Goal: Transaction & Acquisition: Purchase product/service

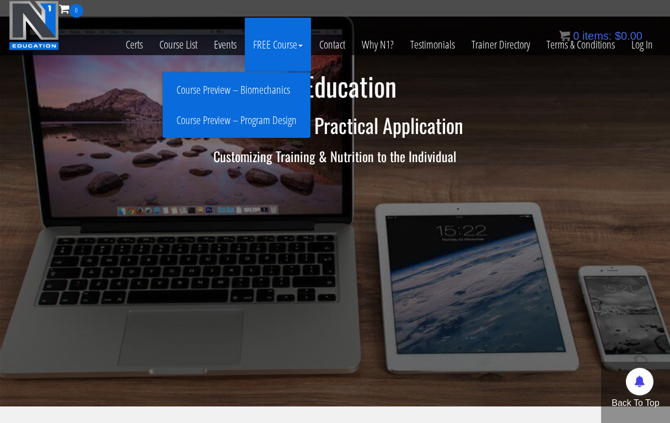
click at [260, 120] on link "Course Preview – Program Design" at bounding box center [236, 120] width 142 height 19
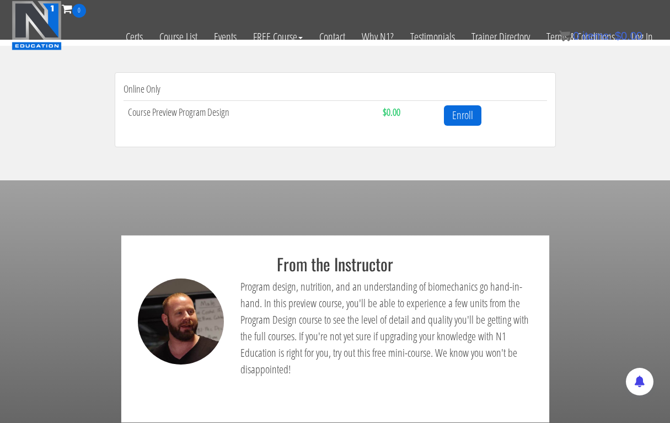
scroll to position [354, 0]
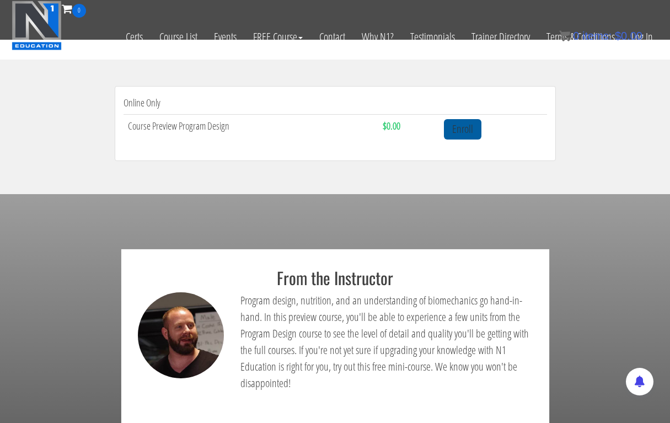
click at [459, 126] on link "Enroll" at bounding box center [463, 129] width 38 height 20
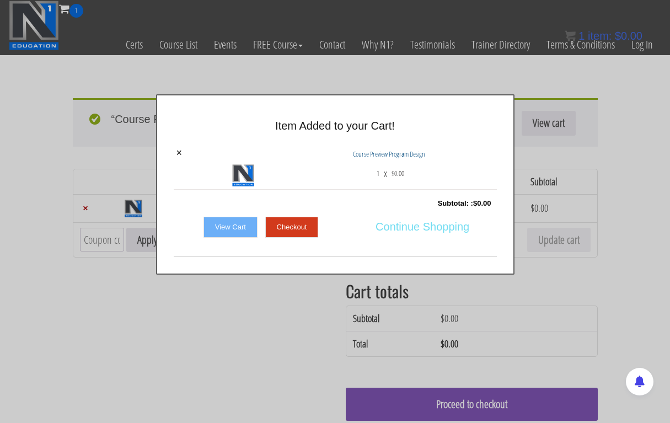
click at [398, 226] on span "Continue Shopping" at bounding box center [423, 226] width 94 height 23
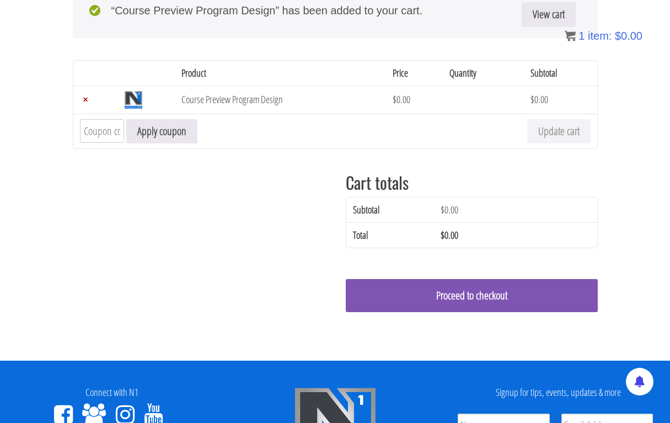
scroll to position [109, 0]
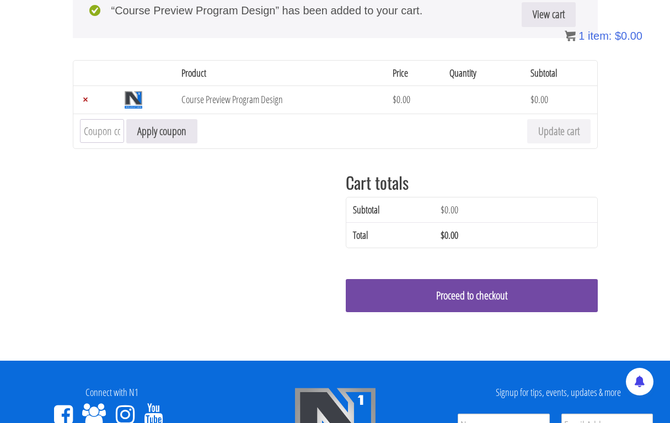
click at [418, 293] on link "Proceed to checkout" at bounding box center [472, 295] width 252 height 33
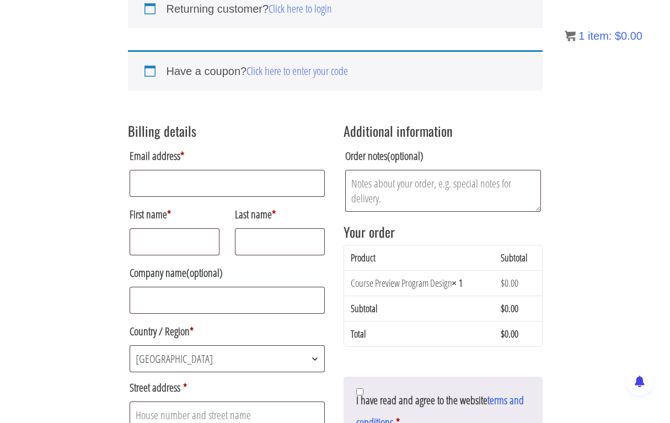
scroll to position [115, 0]
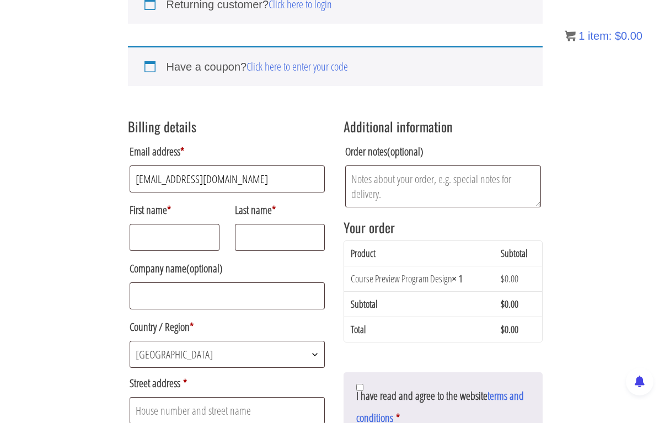
type input "petarjocic11@gmail.com"
type input "Petar"
type input "Jocic"
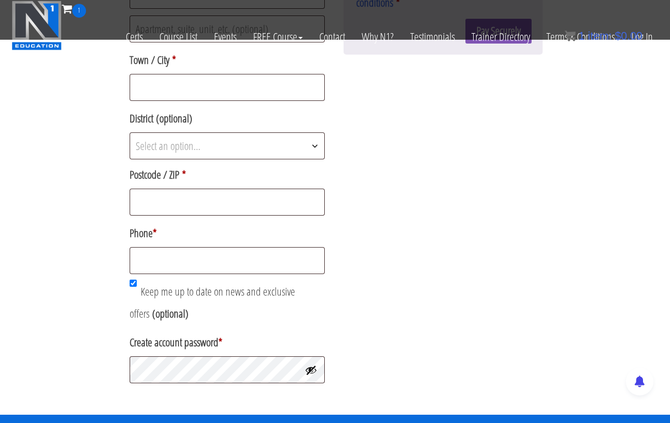
scroll to position [447, 0]
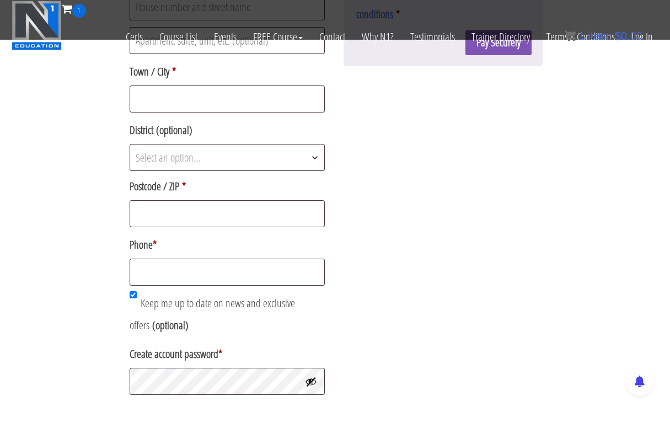
click at [173, 255] on label "Phone *" at bounding box center [228, 245] width 196 height 22
click at [173, 259] on input "Phone *" at bounding box center [228, 272] width 196 height 27
type input "="
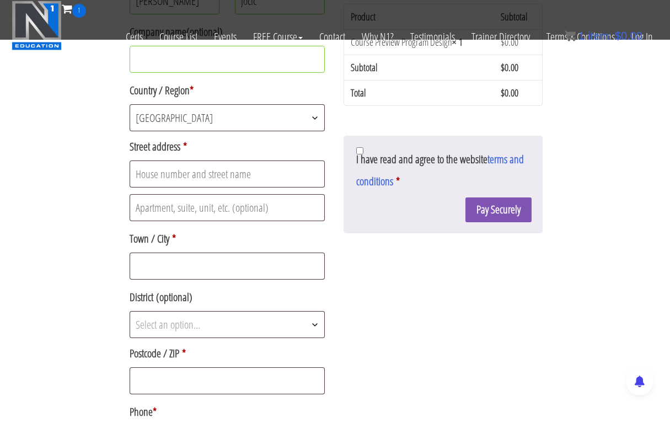
scroll to position [269, 0]
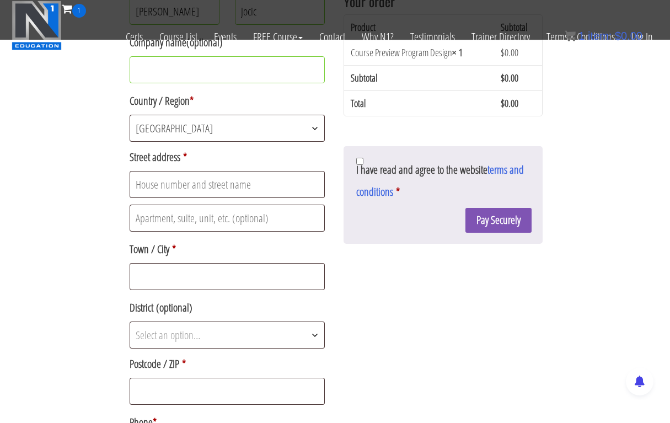
type input "+381601525184"
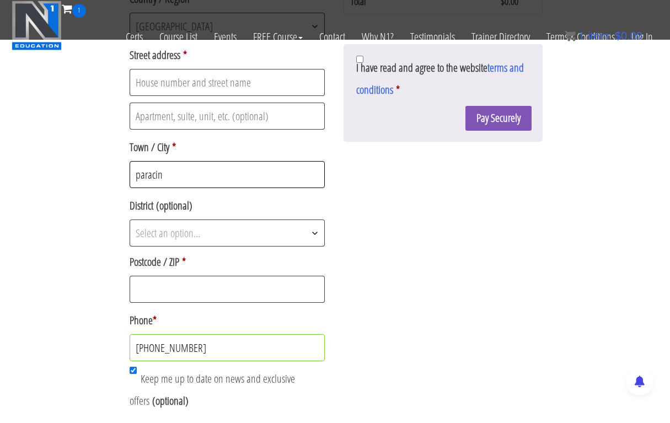
scroll to position [372, 0]
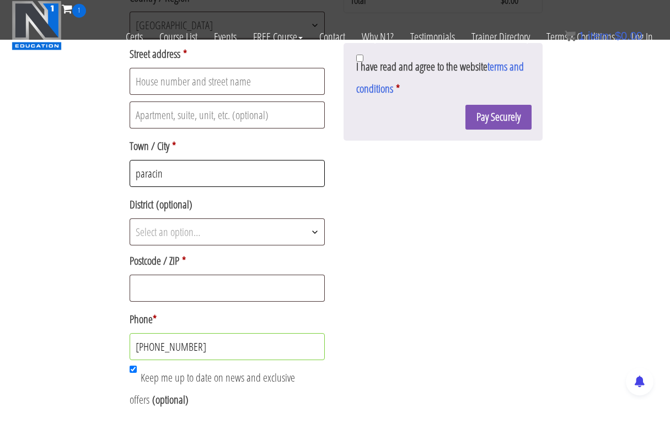
type input "paracin"
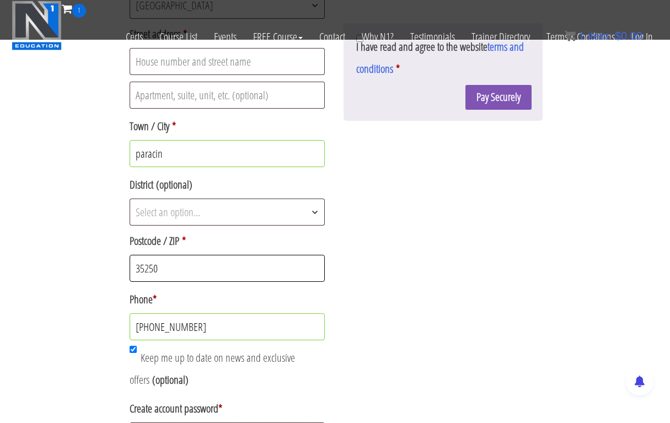
scroll to position [405, 0]
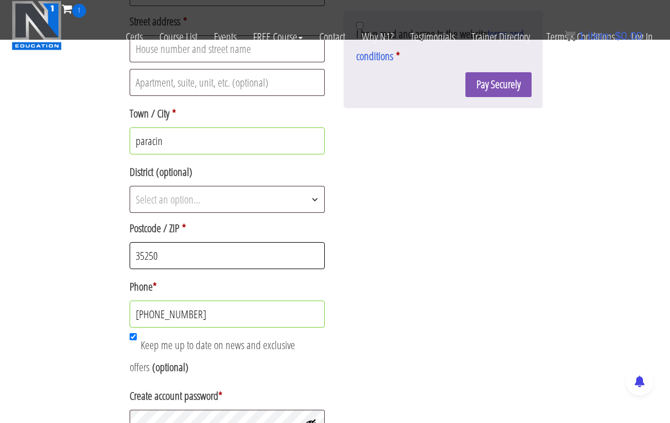
type input "35250"
click at [386, 248] on div "Billing details Email address * petarjocic11@gmail.com First name * Petar Last …" at bounding box center [335, 94] width 415 height 696
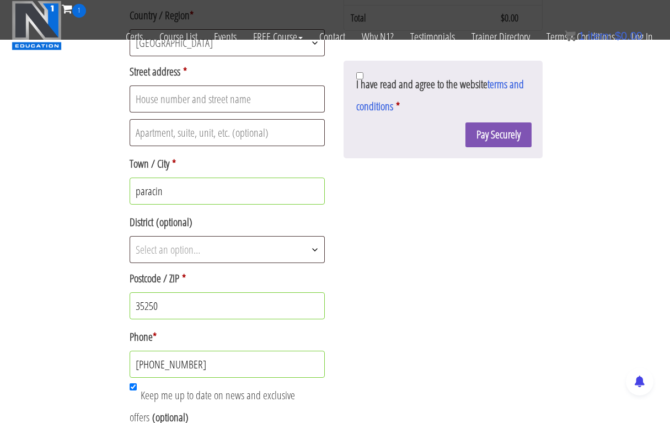
scroll to position [354, 0]
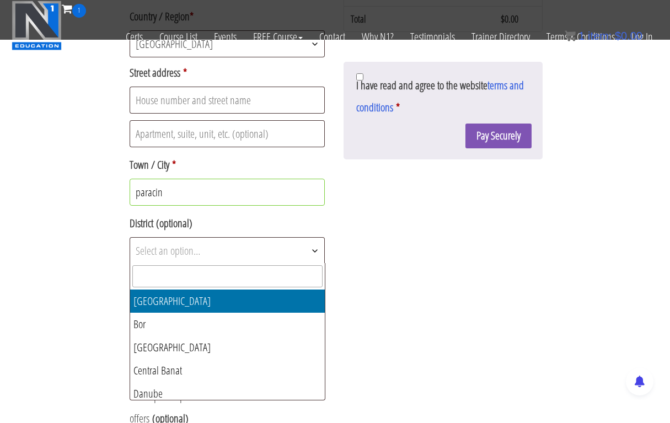
click at [257, 245] on span "Select an option…" at bounding box center [227, 251] width 195 height 26
click at [218, 272] on input "text" at bounding box center [227, 276] width 190 height 22
type input "p"
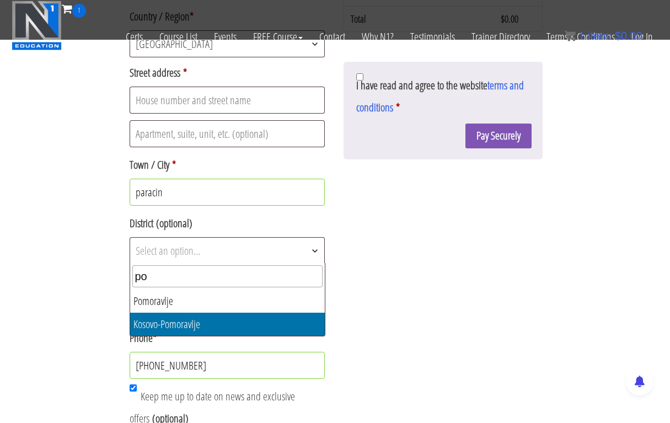
type input "po"
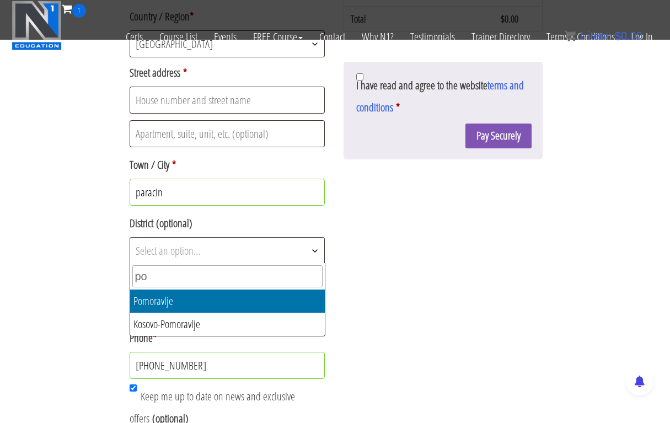
select select "RS13"
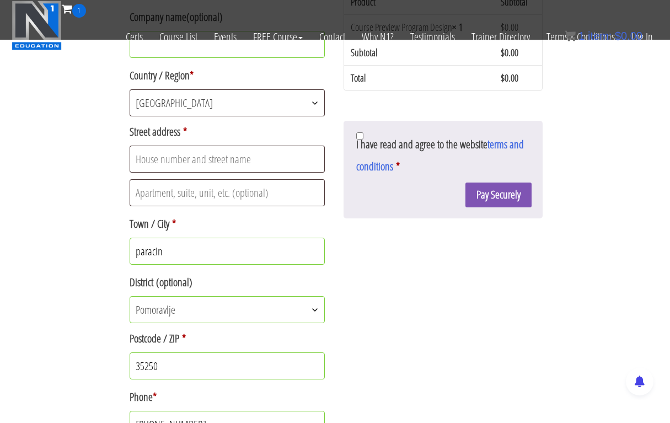
scroll to position [295, 0]
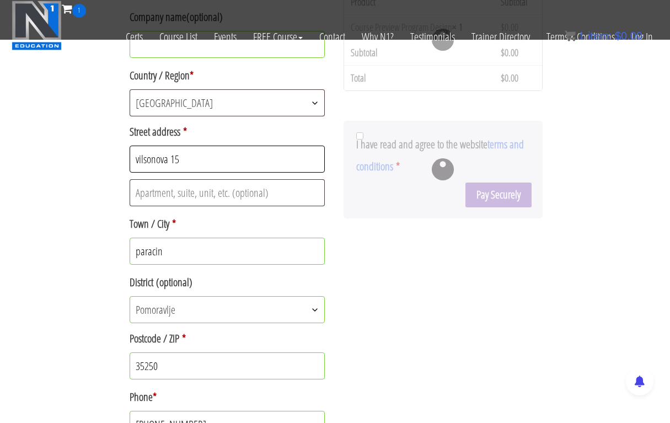
type input "vilsonova 15"
click at [409, 300] on div "Billing details Email address * petarjocic11@gmail.com First name * Petar Last …" at bounding box center [335, 205] width 415 height 696
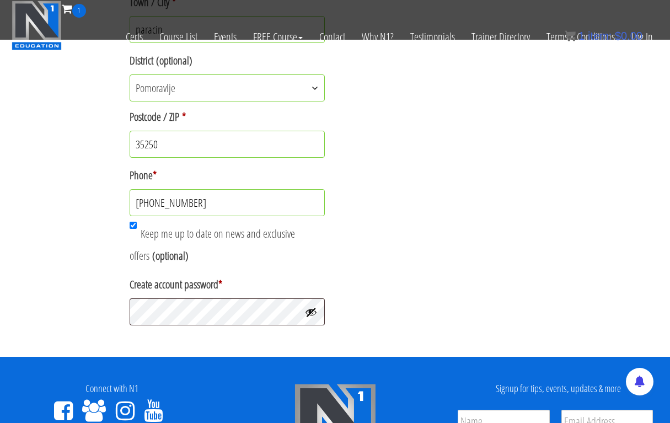
scroll to position [522, 0]
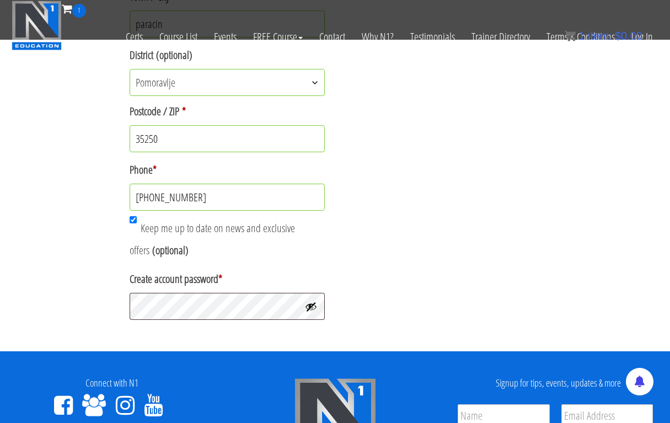
click at [313, 308] on button "Show password" at bounding box center [311, 307] width 12 height 12
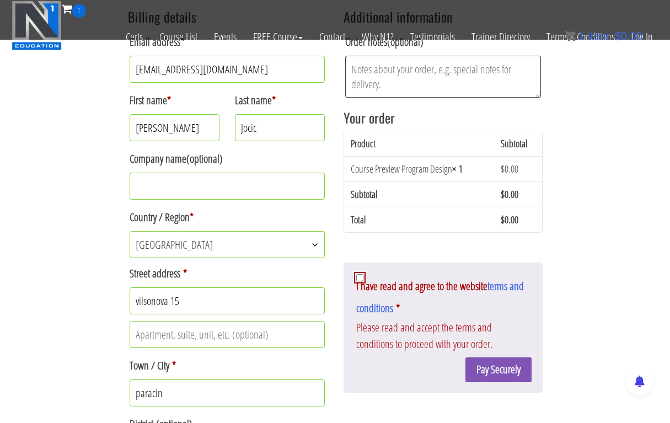
scroll to position [222, 0]
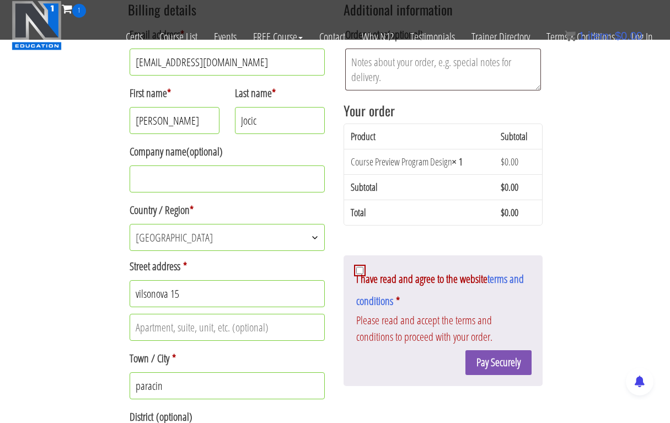
click at [360, 270] on input "I have read and agree to the website terms and conditions *" at bounding box center [359, 270] width 7 height 7
checkbox input "true"
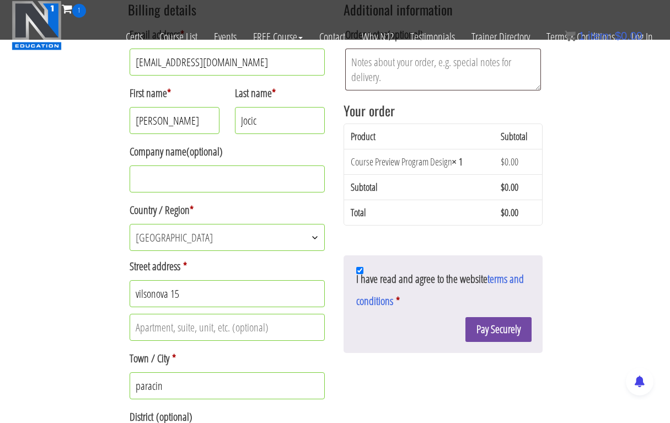
click at [483, 329] on button "Pay Securely" at bounding box center [499, 329] width 66 height 25
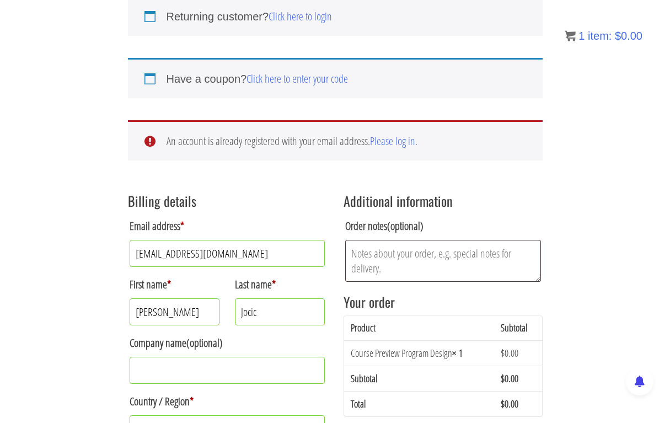
scroll to position [97, 0]
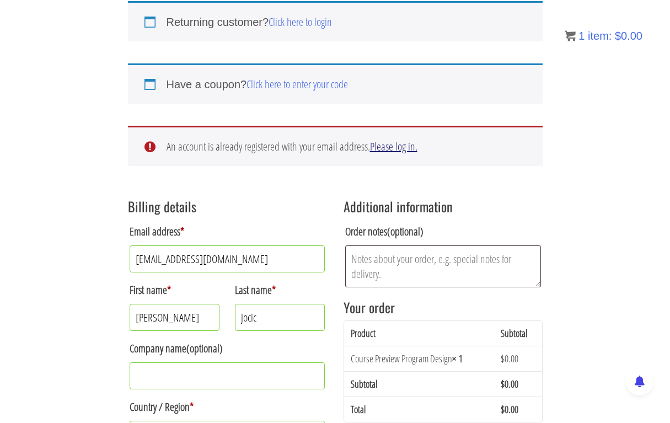
click at [393, 146] on link "Please log in." at bounding box center [393, 146] width 47 height 15
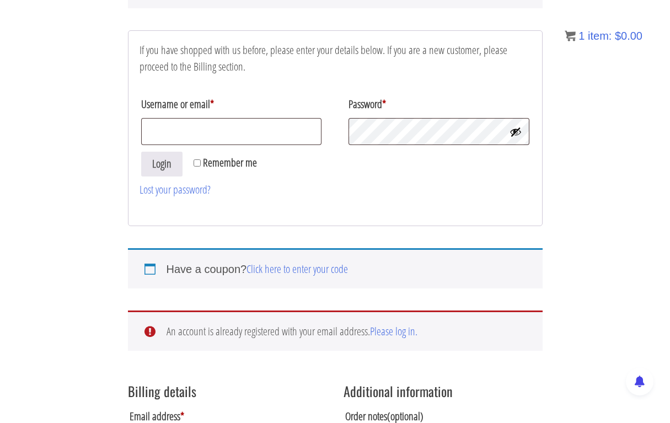
scroll to position [133, 0]
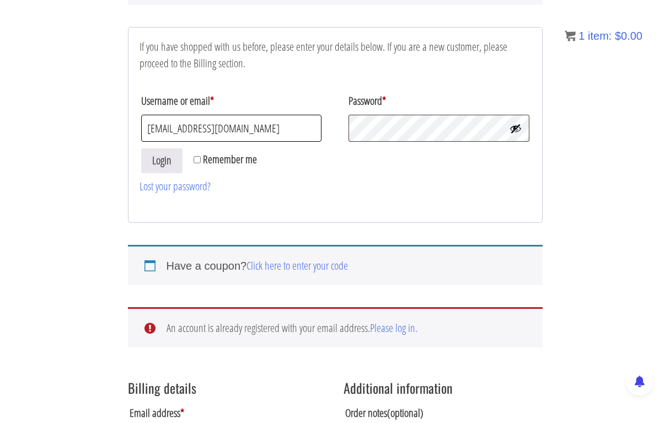
type input "petarjocic11@gmail.com"
click at [189, 186] on link "Lost your password?" at bounding box center [175, 186] width 71 height 15
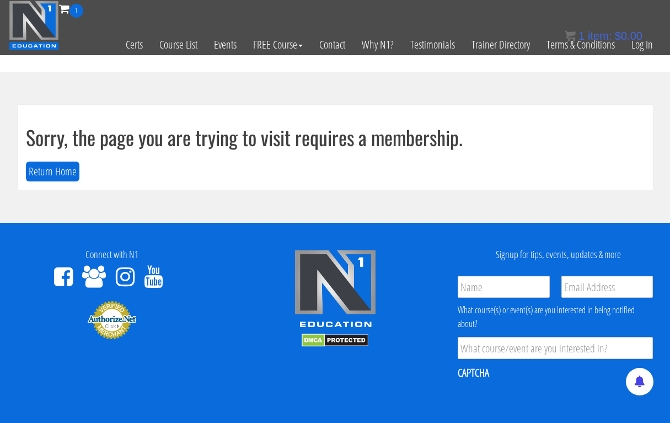
click at [72, 9] on span "1" at bounding box center [76, 11] width 14 height 14
click at [58, 167] on button "Return Home" at bounding box center [53, 172] width 54 height 20
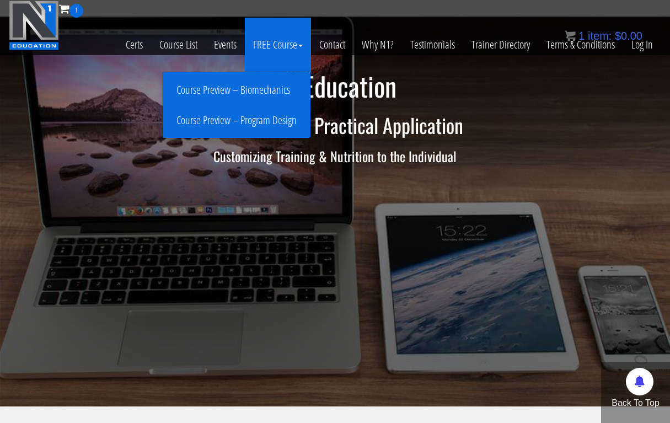
click at [261, 118] on link "Course Preview – Program Design" at bounding box center [236, 120] width 142 height 19
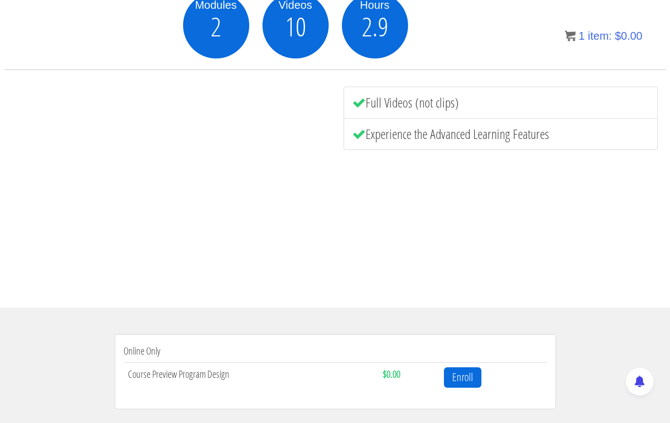
scroll to position [185, 0]
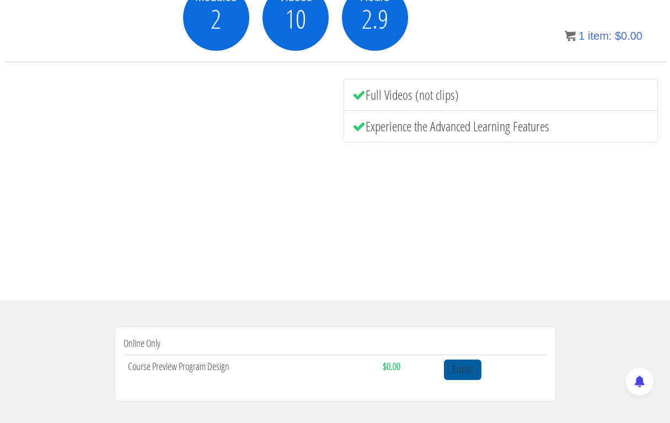
click at [464, 366] on link "Enroll" at bounding box center [463, 370] width 38 height 20
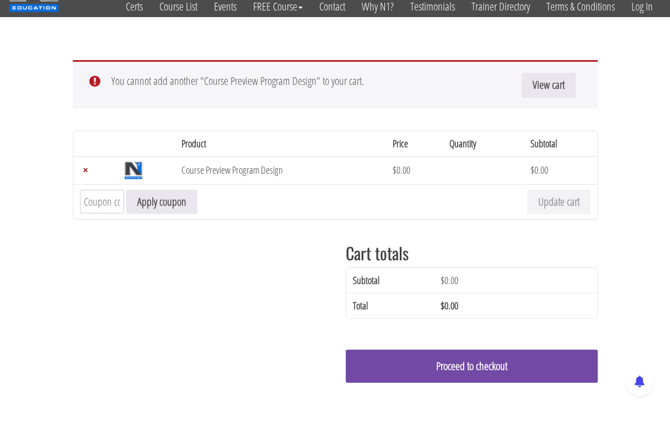
scroll to position [61, 0]
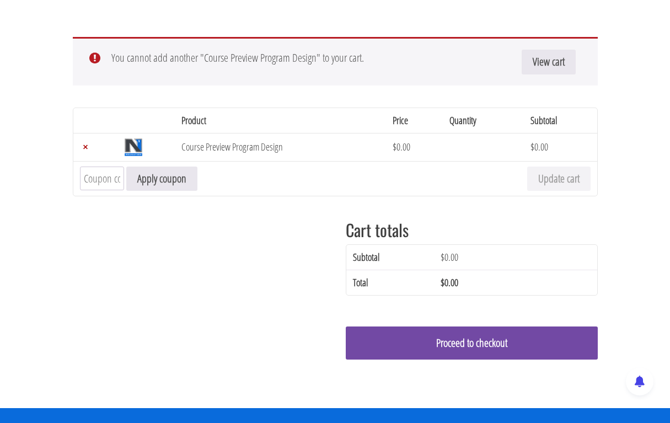
click at [395, 335] on link "Proceed to checkout" at bounding box center [472, 343] width 252 height 33
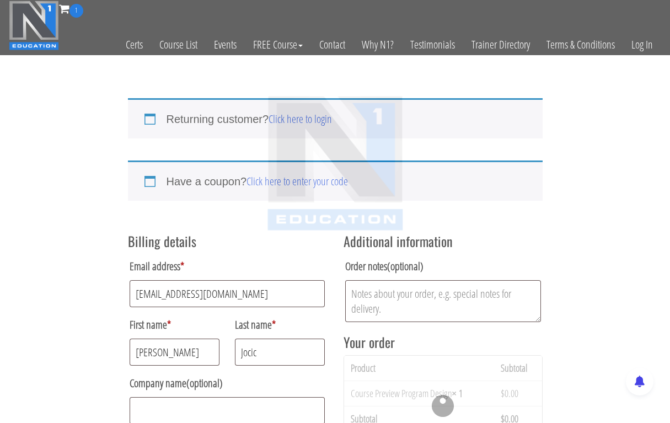
select select "RS13"
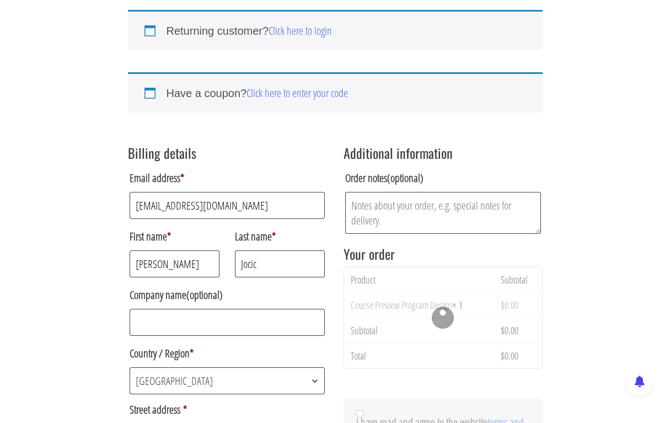
scroll to position [90, 0]
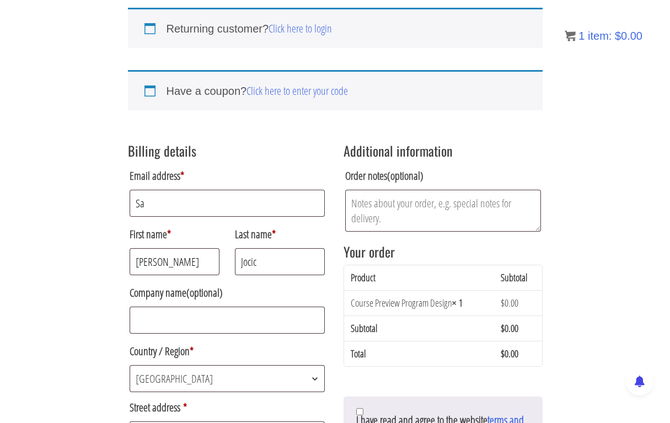
type input "S"
click at [164, 285] on label "Company name (optional)" at bounding box center [228, 293] width 196 height 22
click at [164, 307] on input "Company name (optional)" at bounding box center [228, 320] width 196 height 27
type input "P"
click at [156, 205] on input "Email address *" at bounding box center [228, 203] width 196 height 27
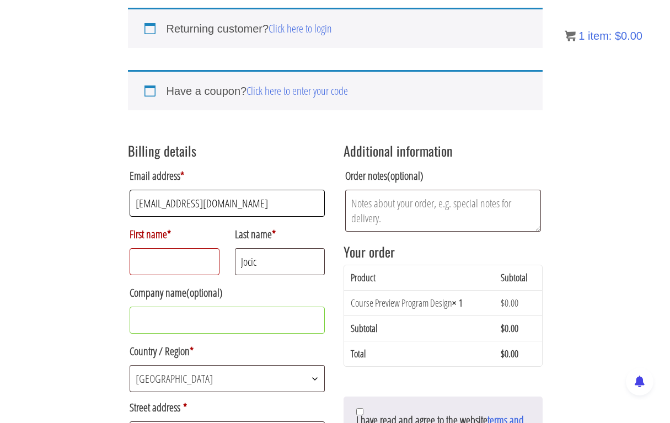
type input "biostrengthcoaching00@gmail.com"
click at [159, 266] on input "First name *" at bounding box center [175, 261] width 90 height 27
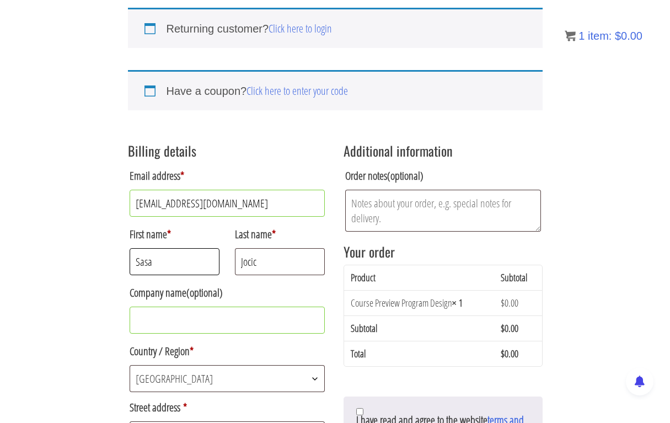
type input "Sasa"
type input "J"
type input "Nikic"
click at [231, 320] on input "Company name (optional)" at bounding box center [228, 320] width 196 height 27
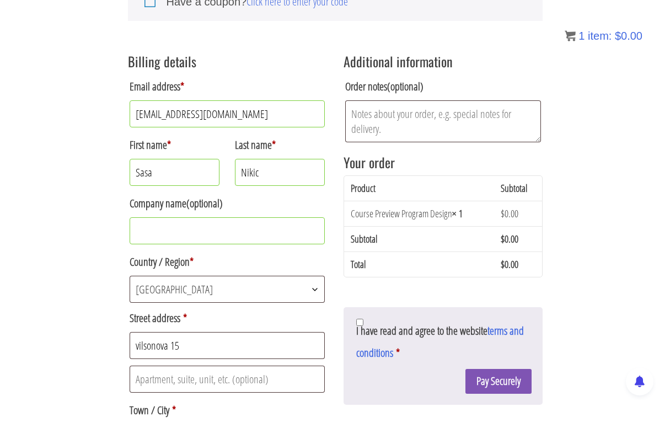
scroll to position [189, 0]
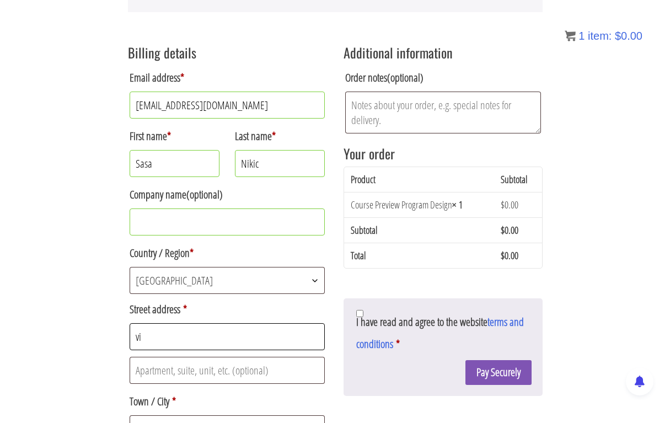
type input "v"
type input "V"
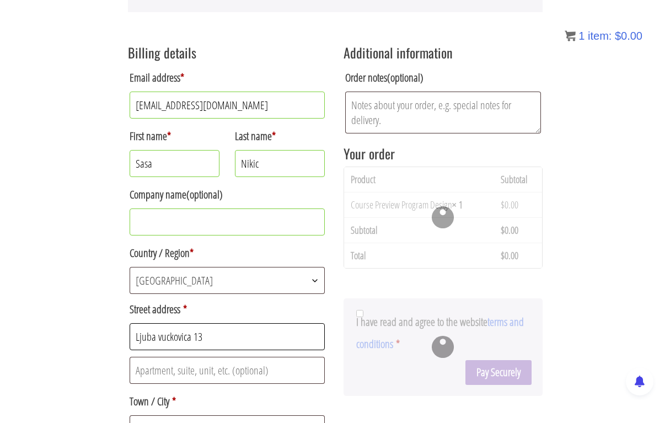
type input "Ljuba vuckovica 13"
click at [496, 373] on button "Pay Securely" at bounding box center [499, 372] width 66 height 25
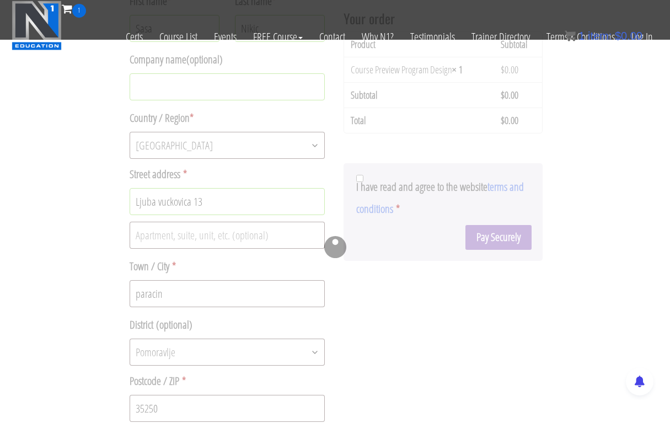
scroll to position [255, 0]
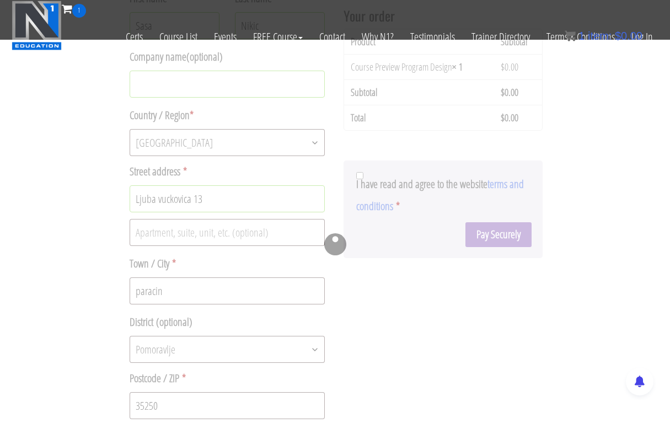
click at [394, 308] on div at bounding box center [335, 244] width 415 height 696
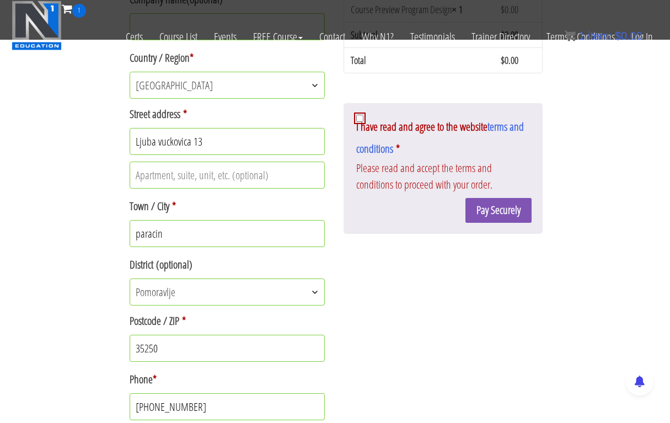
scroll to position [391, 0]
type input "p"
type input "b"
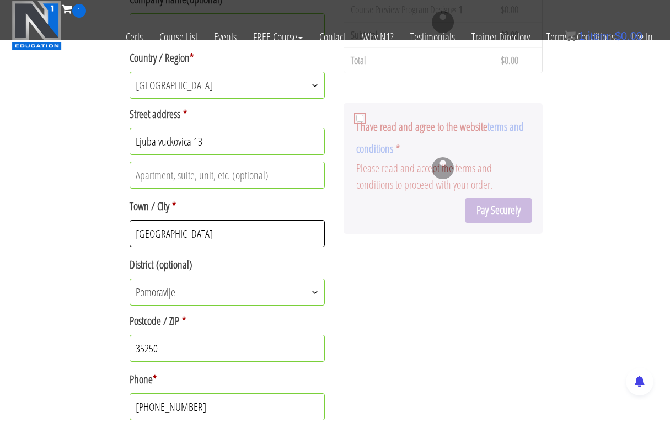
type input "beograd"
click at [234, 300] on span "Pomoravlje" at bounding box center [227, 292] width 195 height 26
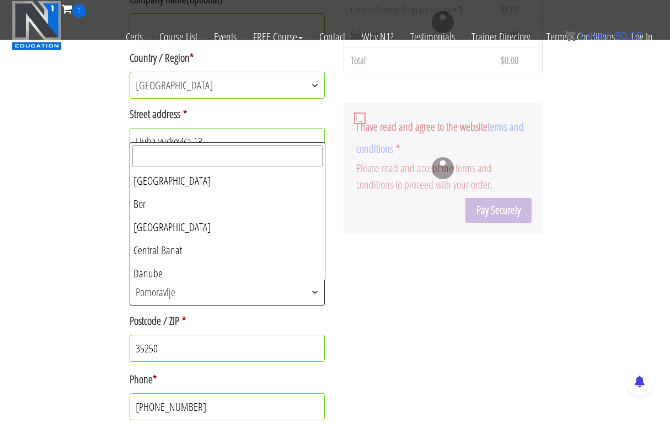
scroll to position [0, 0]
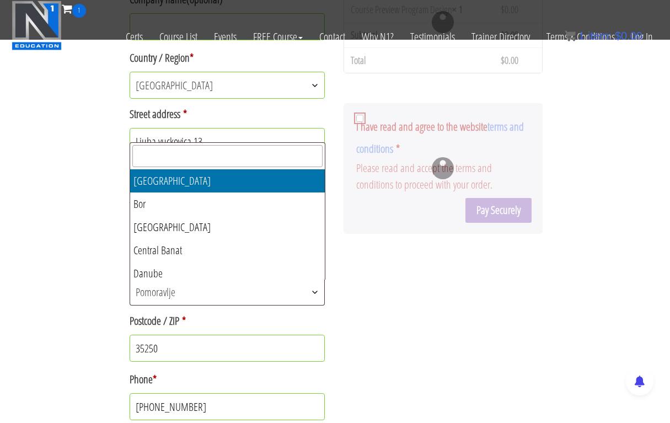
select select "RS00"
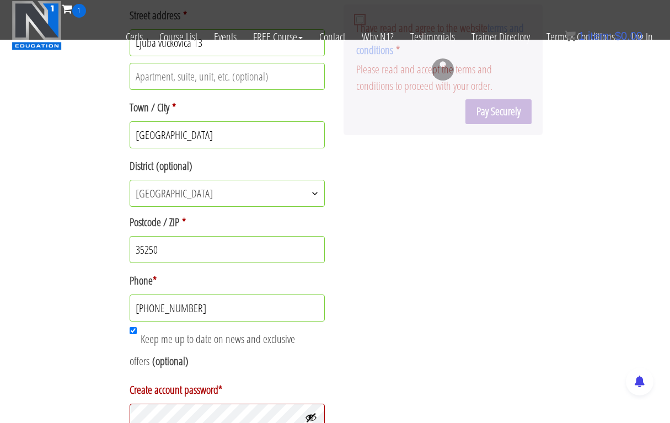
scroll to position [519, 0]
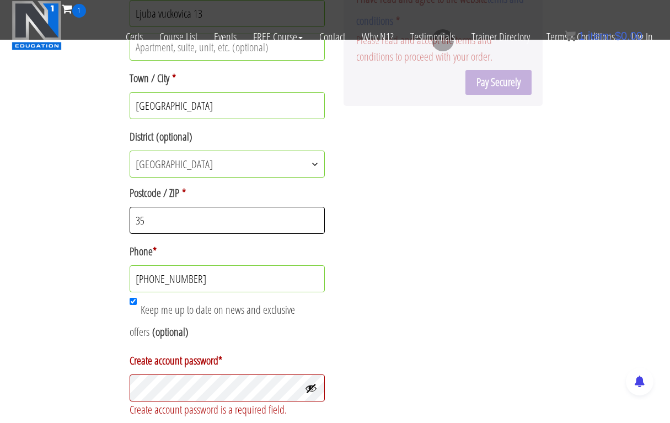
type input "3"
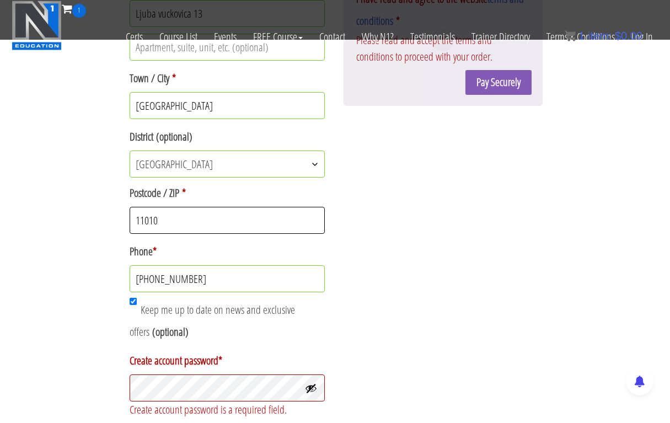
type input "11010"
click at [369, 250] on div "Billing details Email address * biostrengthcoaching00@gmail.com First name * Sa…" at bounding box center [335, 67] width 415 height 712
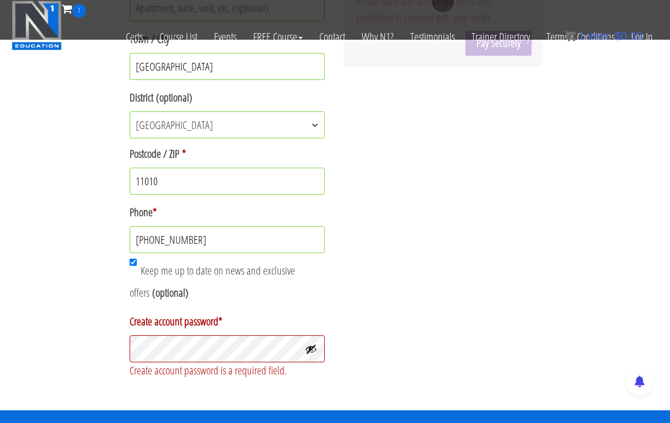
scroll to position [567, 0]
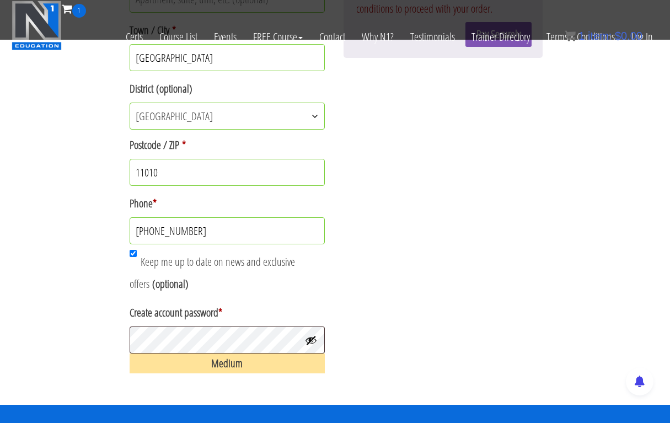
click at [315, 343] on button "Show password" at bounding box center [311, 340] width 12 height 12
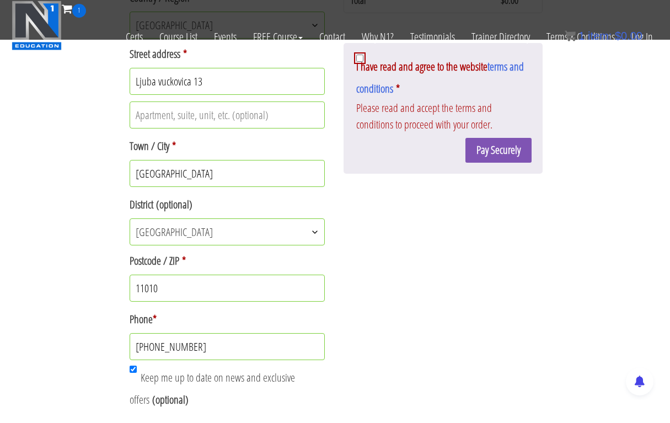
scroll to position [434, 0]
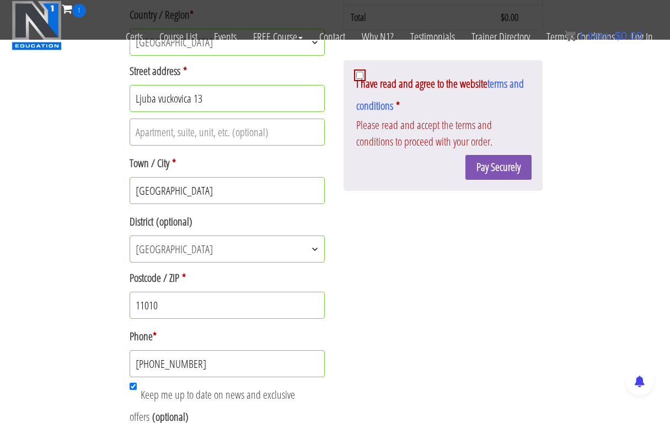
click at [496, 168] on button "Pay Securely" at bounding box center [499, 167] width 66 height 25
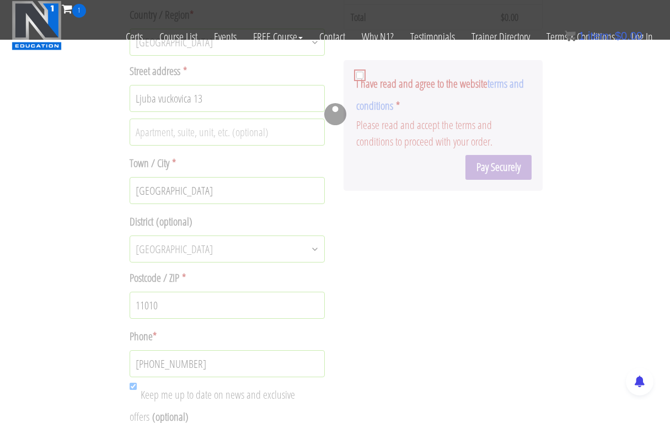
scroll to position [426, 0]
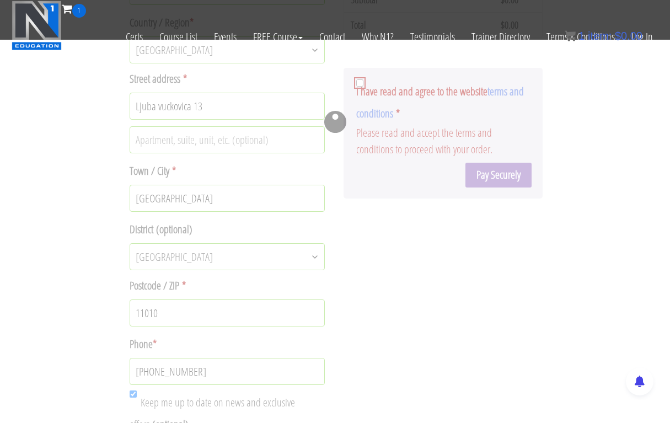
click at [371, 100] on div at bounding box center [335, 122] width 415 height 794
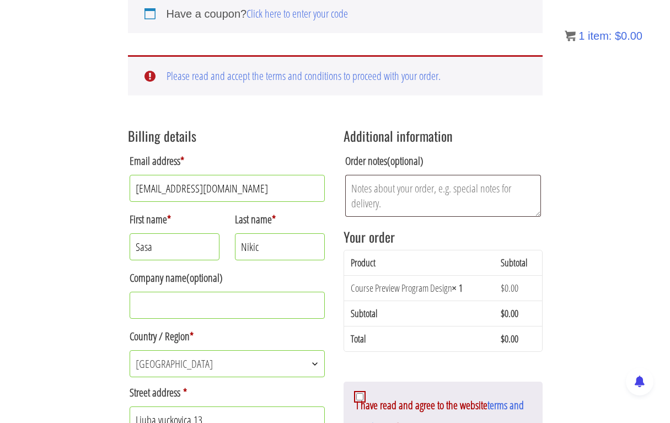
scroll to position [168, 0]
click at [361, 399] on input "I have read and agree to the website terms and conditions *" at bounding box center [359, 396] width 7 height 7
checkbox input "true"
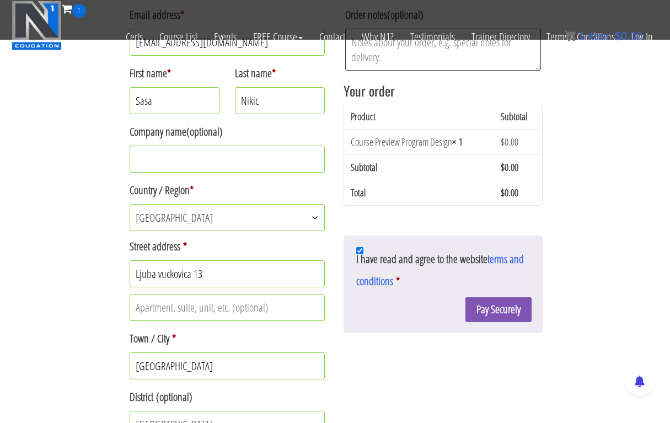
scroll to position [248, 0]
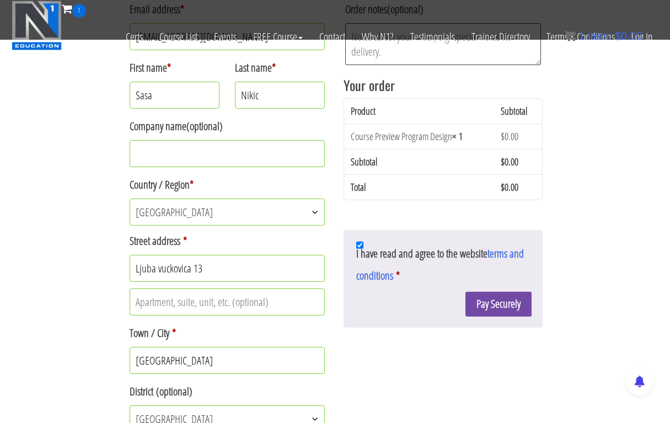
click at [487, 307] on button "Pay Securely" at bounding box center [499, 304] width 66 height 25
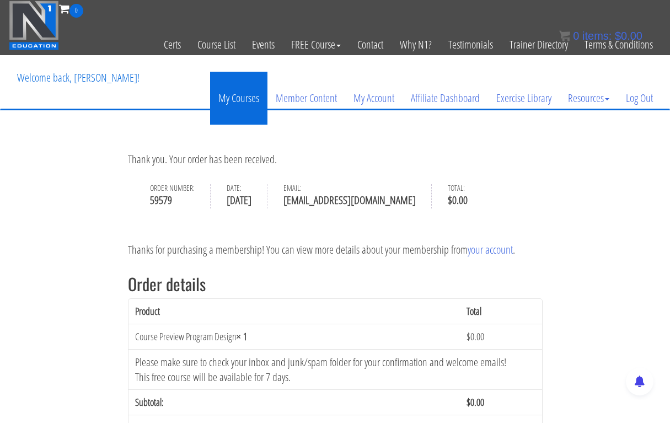
click at [244, 101] on link "My Courses" at bounding box center [238, 98] width 57 height 53
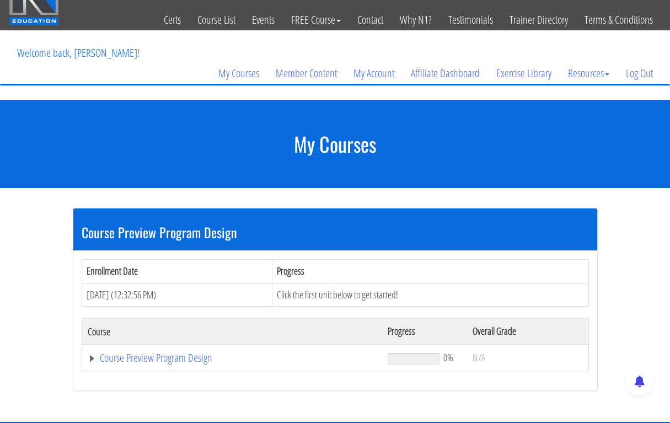
scroll to position [64, 0]
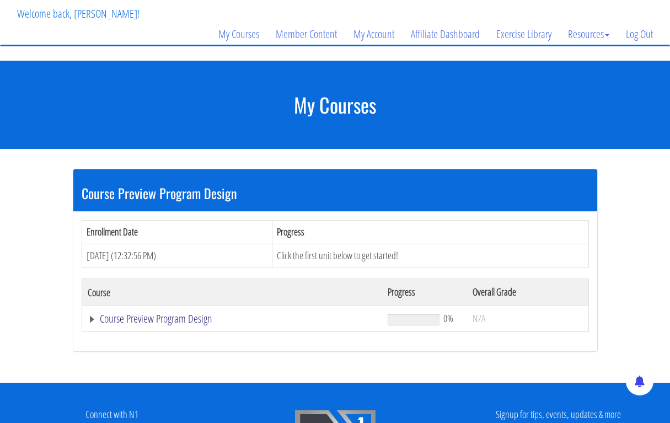
click at [129, 315] on link "Course Preview Program Design" at bounding box center [232, 318] width 289 height 11
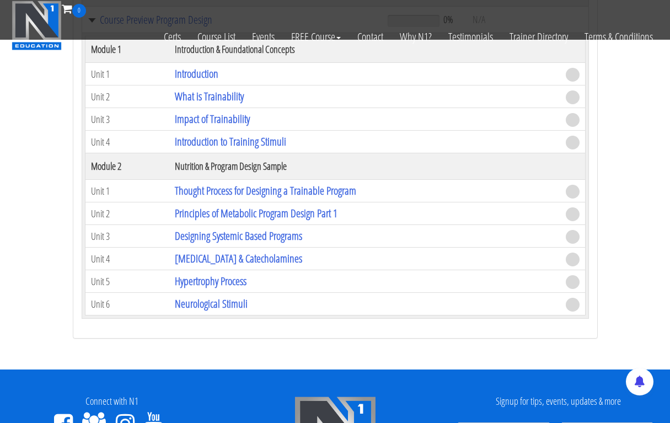
scroll to position [294, 0]
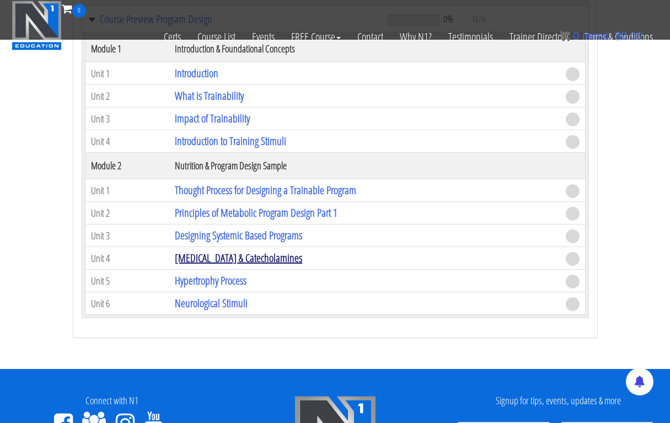
click at [206, 252] on link "[MEDICAL_DATA] & Catecholamines" at bounding box center [238, 257] width 127 height 15
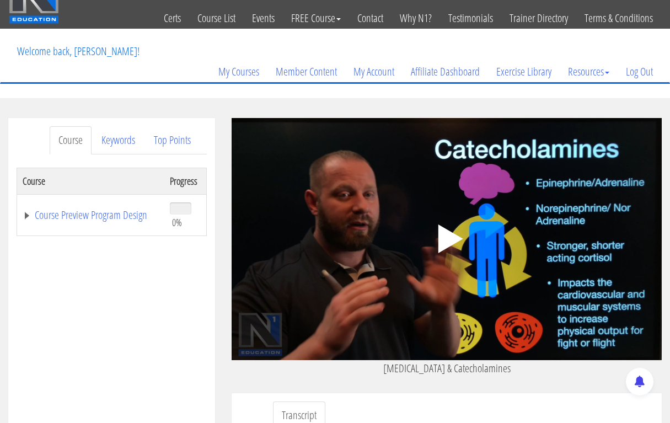
scroll to position [31, 0]
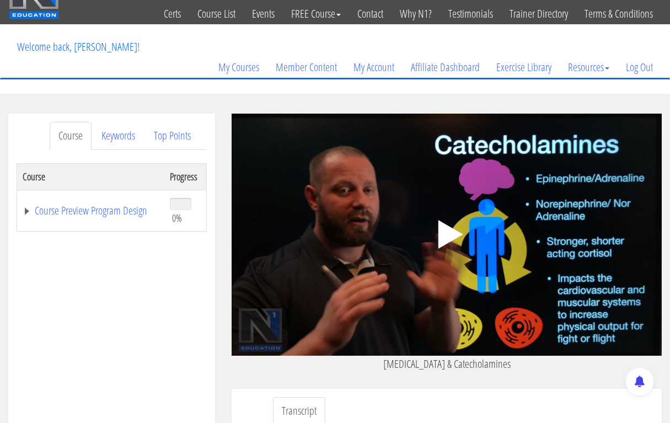
click at [453, 236] on polygon at bounding box center [450, 234] width 25 height 29
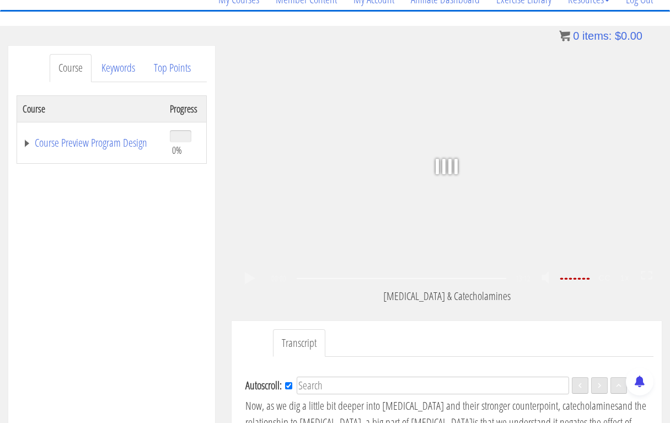
scroll to position [91, 0]
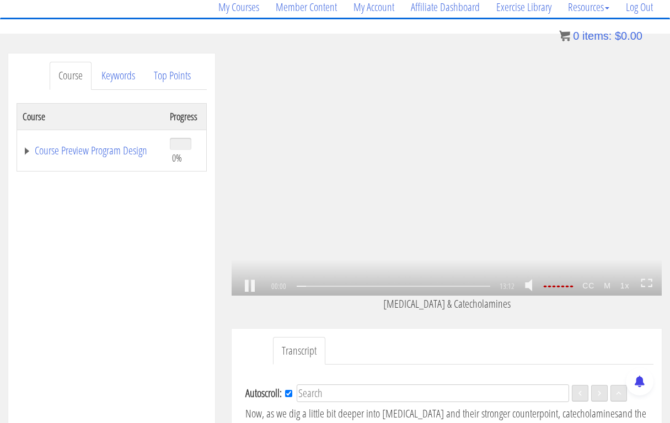
click at [432, 149] on div ".a{fill:#000;opacity:0.65;}.b{fill:#fff;opacity:1.0;} .fp-color-play{opacity:0.…" at bounding box center [447, 175] width 430 height 242
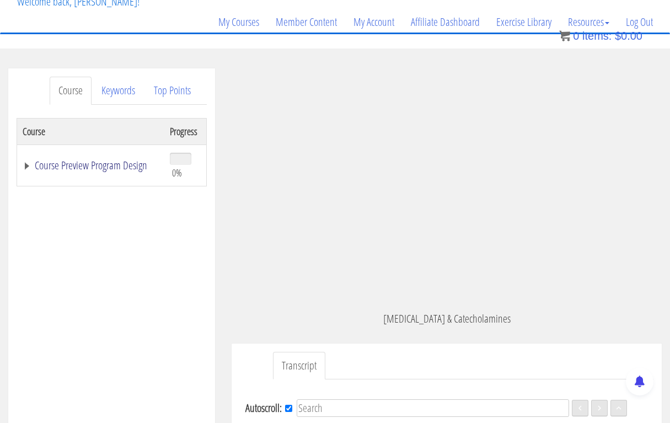
click at [69, 167] on link "Course Preview Program Design" at bounding box center [91, 165] width 136 height 11
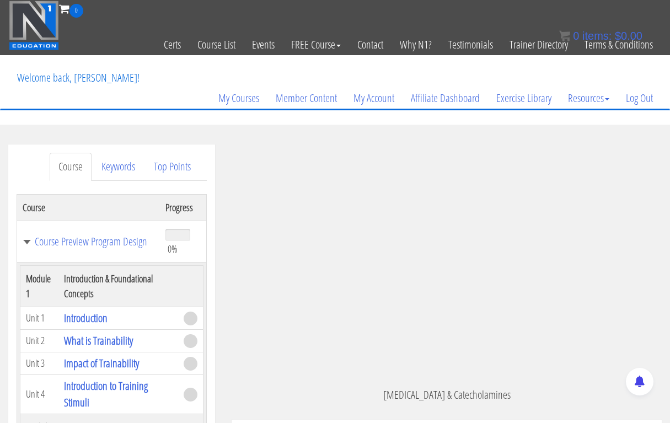
scroll to position [0, 0]
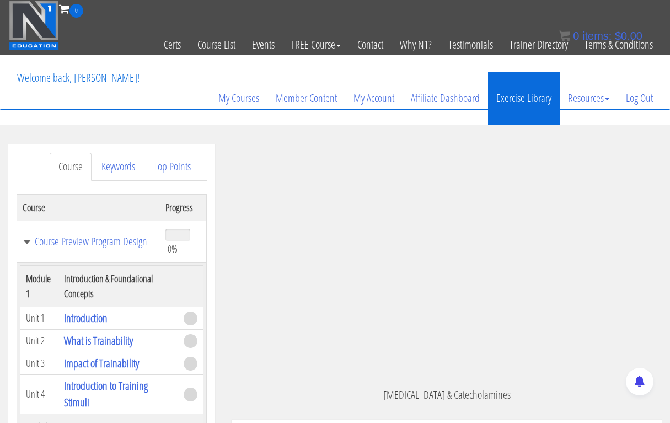
click at [514, 96] on link "Exercise Library" at bounding box center [524, 98] width 72 height 53
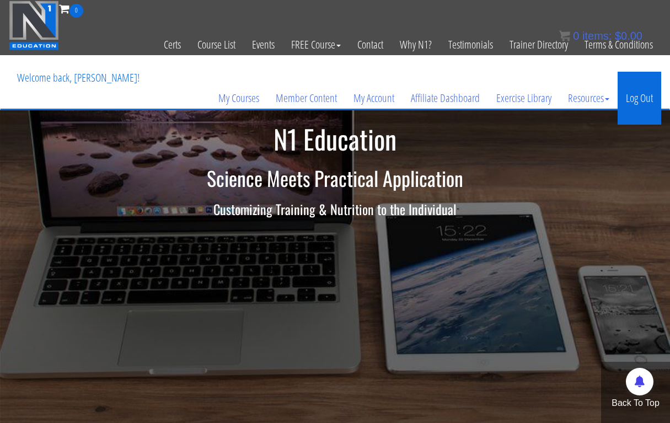
click at [640, 94] on link "Log Out" at bounding box center [640, 98] width 44 height 53
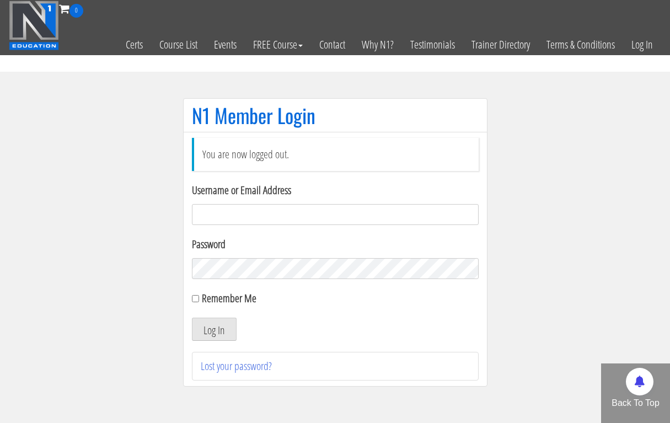
type input "[EMAIL_ADDRESS][DOMAIN_NAME]"
click at [213, 329] on button "Log In" at bounding box center [214, 329] width 45 height 23
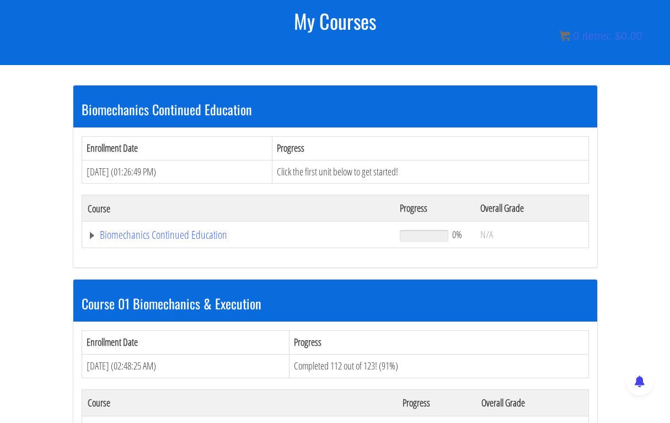
scroll to position [199, 0]
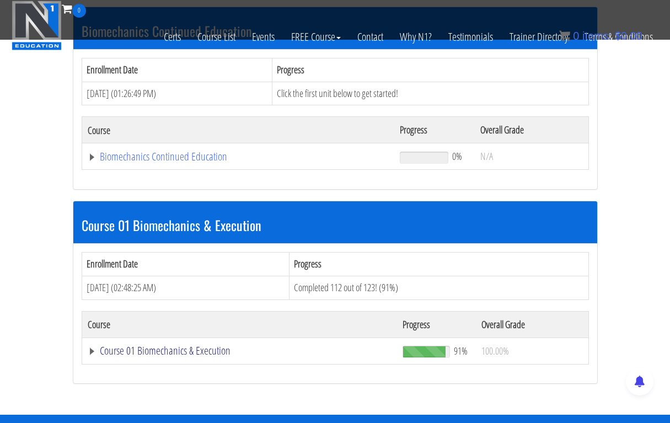
click at [194, 162] on link "Course 01 Biomechanics & Execution" at bounding box center [239, 156] width 302 height 11
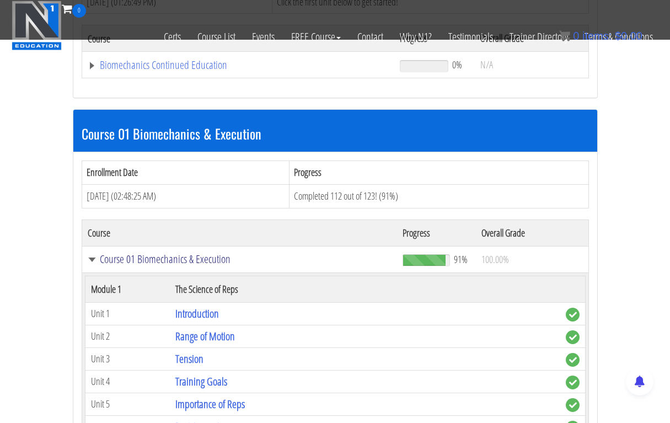
scroll to position [298, 0]
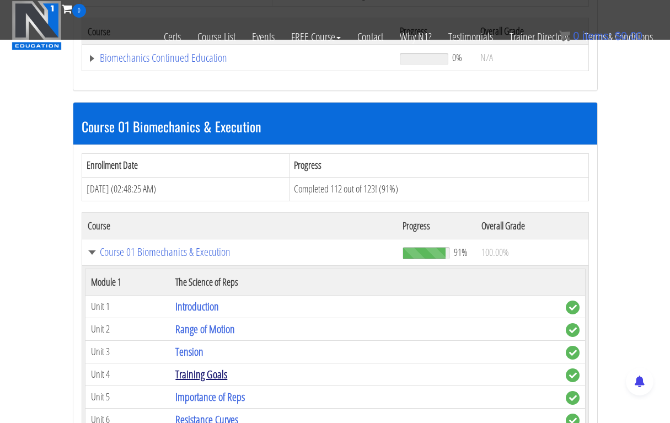
click at [215, 367] on link "Training Goals" at bounding box center [201, 374] width 52 height 15
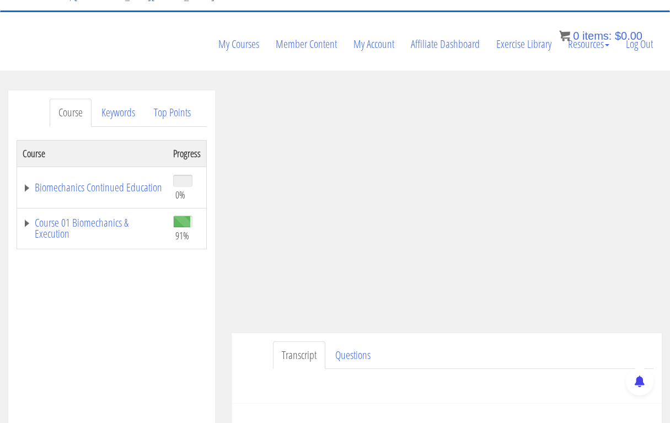
scroll to position [99, 0]
click at [95, 216] on link "Course 01 Biomechanics & Execution" at bounding box center [93, 227] width 140 height 22
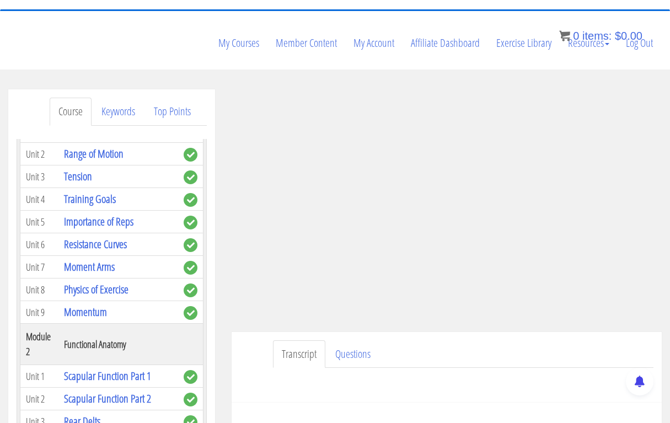
scroll to position [177, 0]
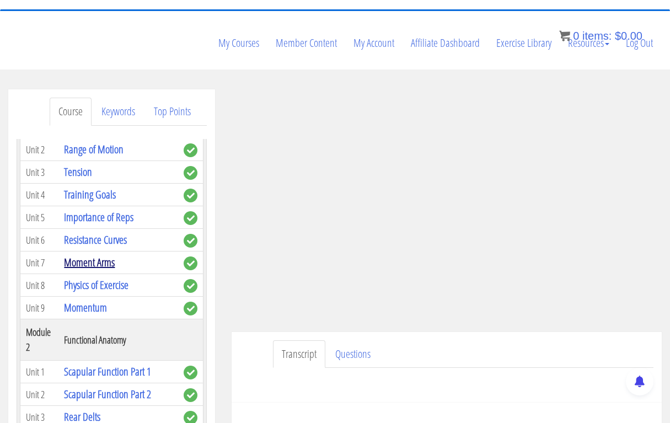
click at [105, 255] on link "Moment Arms" at bounding box center [89, 262] width 51 height 15
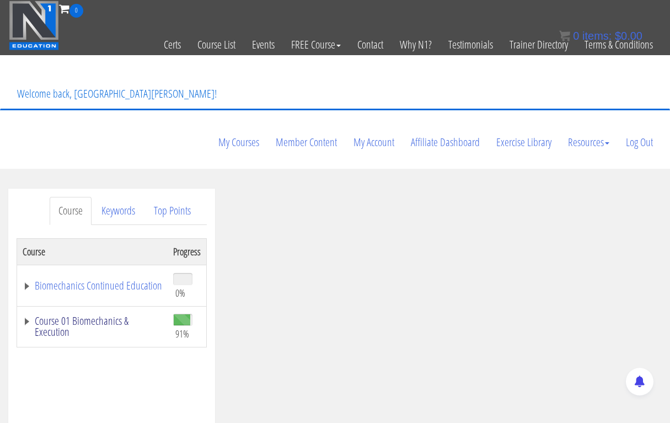
click at [101, 315] on link "Course 01 Biomechanics & Execution" at bounding box center [93, 326] width 140 height 22
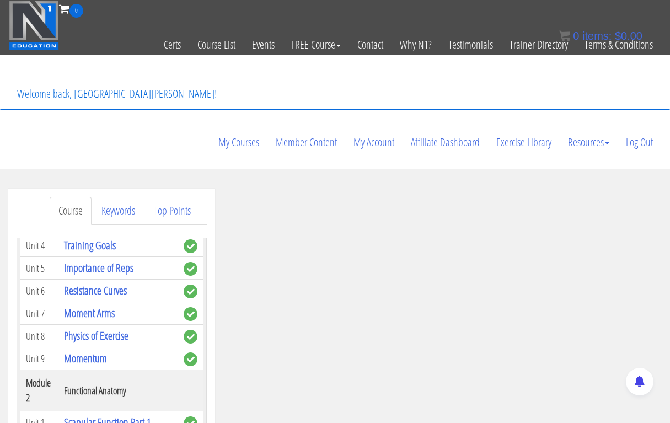
scroll to position [228, 0]
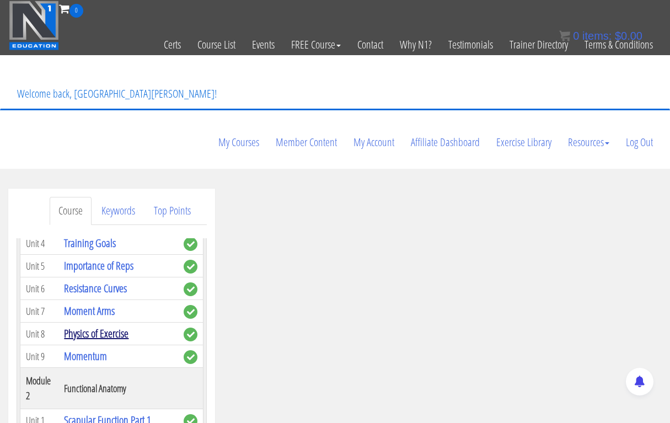
click at [114, 326] on link "Physics of Exercise" at bounding box center [96, 333] width 65 height 15
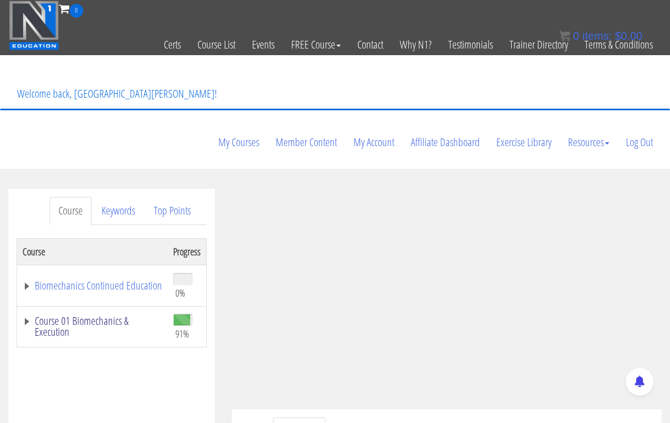
click at [90, 315] on link "Course 01 Biomechanics & Execution" at bounding box center [93, 326] width 140 height 22
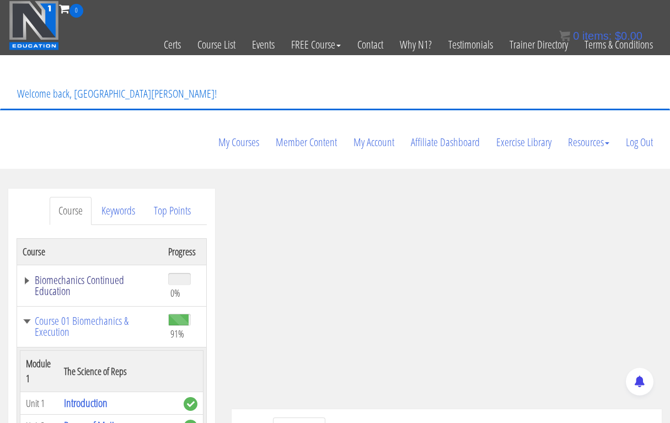
click at [30, 275] on link "Biomechanics Continued Education" at bounding box center [90, 286] width 135 height 22
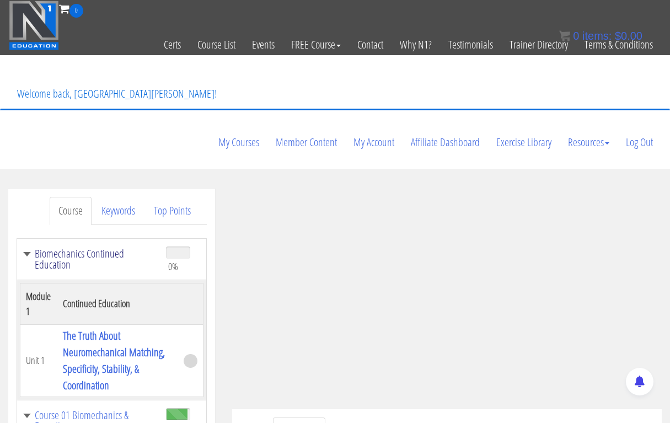
scroll to position [37, 0]
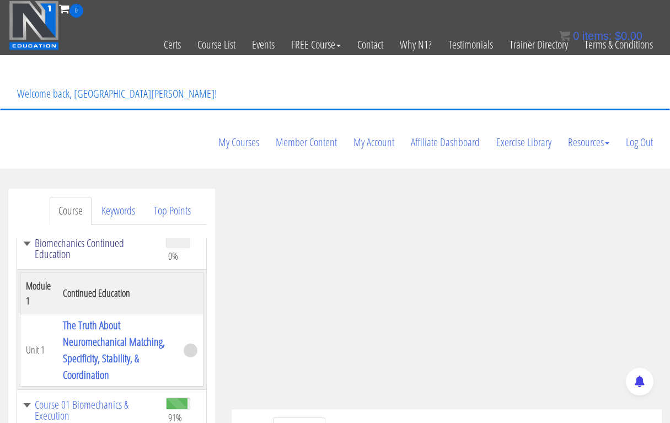
click at [28, 238] on link "Biomechanics Continued Education" at bounding box center [89, 249] width 132 height 22
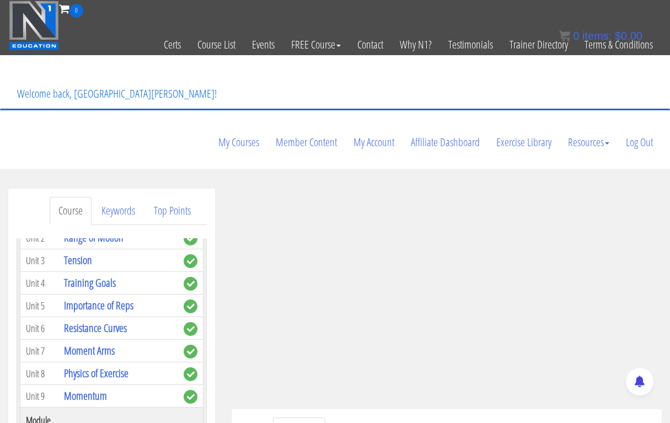
scroll to position [194, 0]
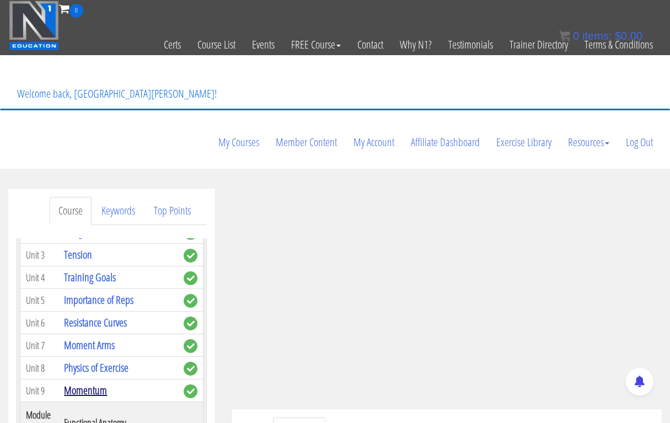
click at [88, 383] on link "Momentum" at bounding box center [85, 390] width 43 height 15
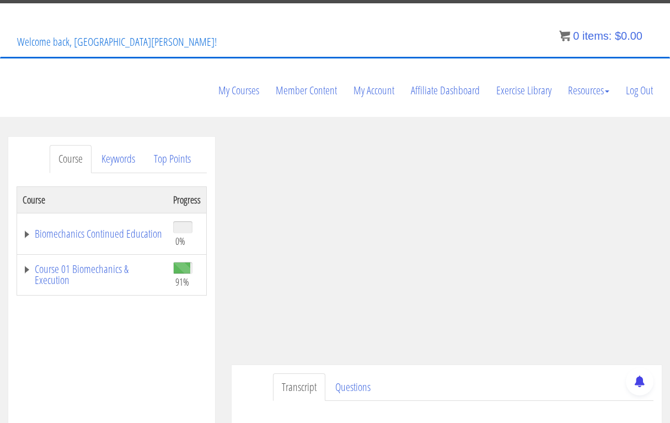
scroll to position [55, 0]
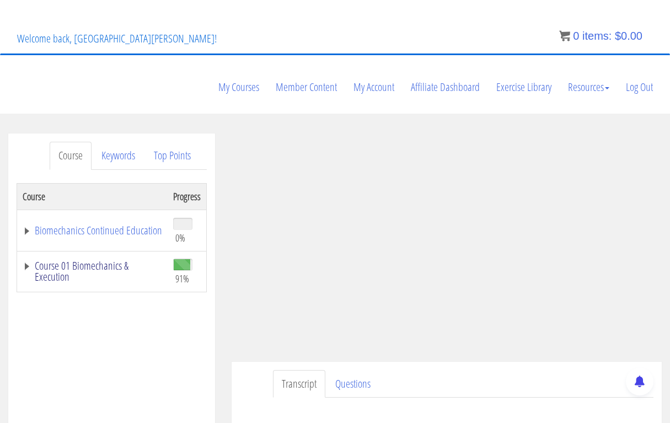
click at [82, 260] on link "Course 01 Biomechanics & Execution" at bounding box center [93, 271] width 140 height 22
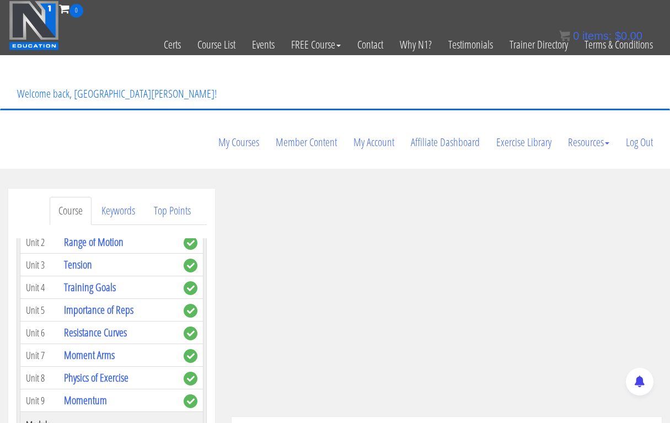
scroll to position [0, 0]
click at [128, 197] on link "Keywords" at bounding box center [118, 211] width 51 height 28
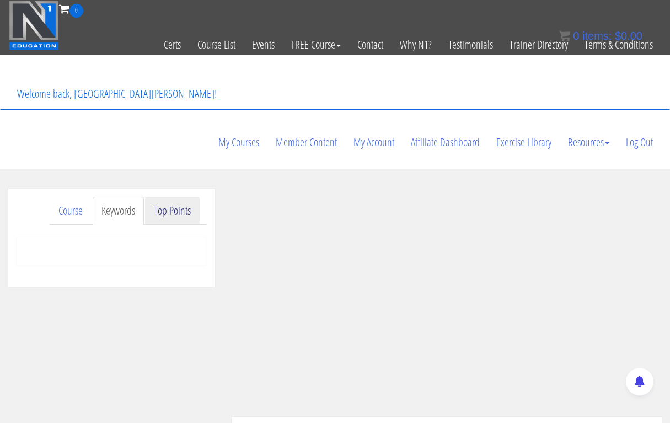
click at [168, 197] on link "Top Points" at bounding box center [172, 211] width 55 height 28
click at [143, 197] on link "Keywords" at bounding box center [118, 211] width 51 height 28
click at [83, 197] on link "Course" at bounding box center [71, 211] width 42 height 28
